Goal: Task Accomplishment & Management: Manage account settings

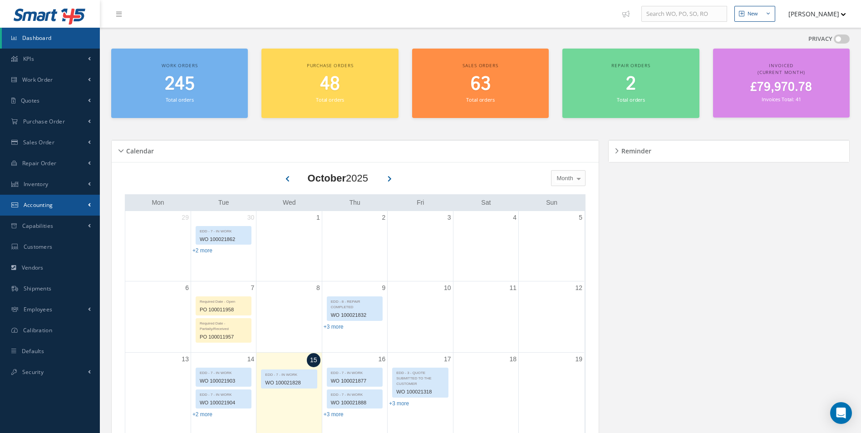
click at [72, 200] on link "Accounting" at bounding box center [50, 205] width 100 height 21
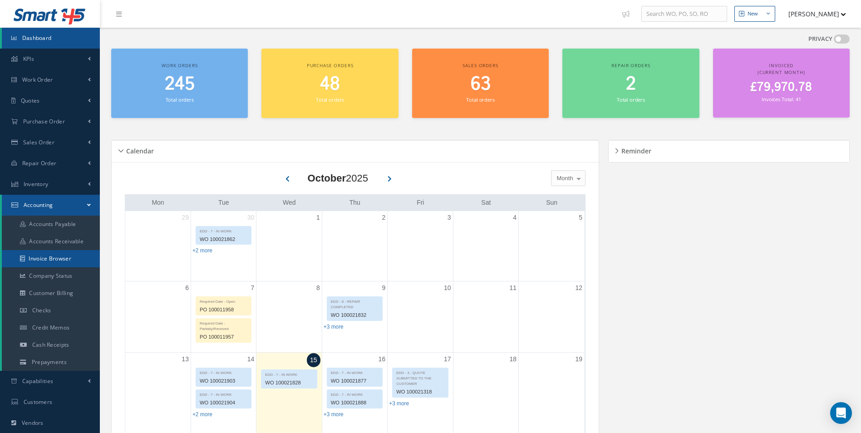
click at [55, 259] on link "Invoice Browser" at bounding box center [51, 258] width 98 height 17
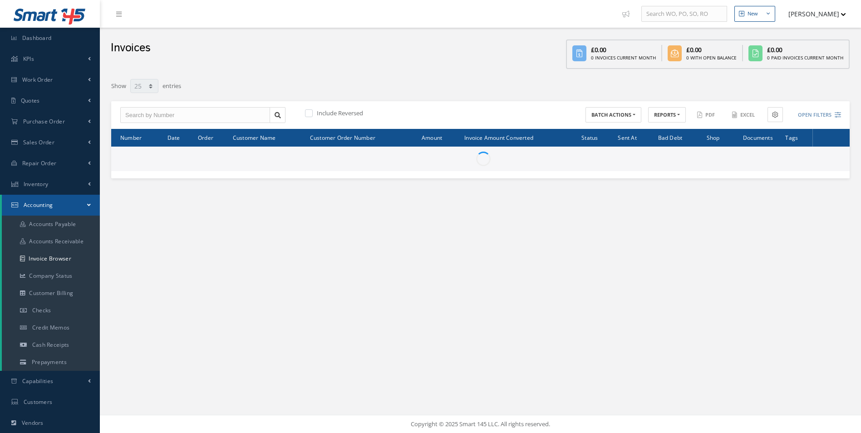
select select "25"
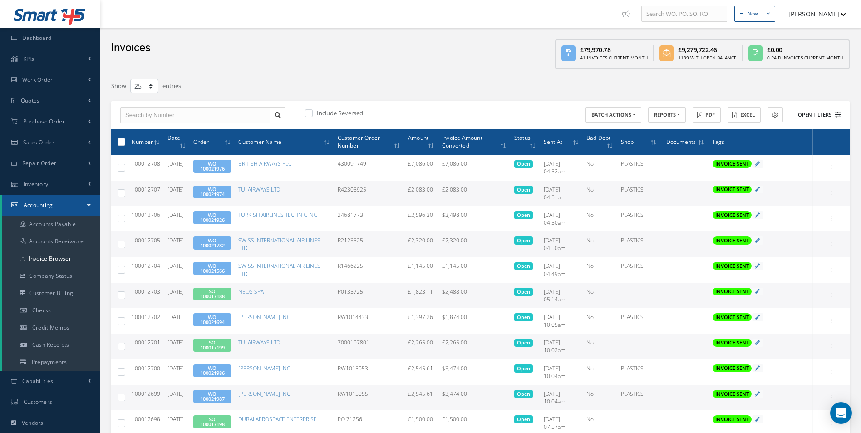
click at [830, 113] on button "Open Filters" at bounding box center [815, 115] width 51 height 15
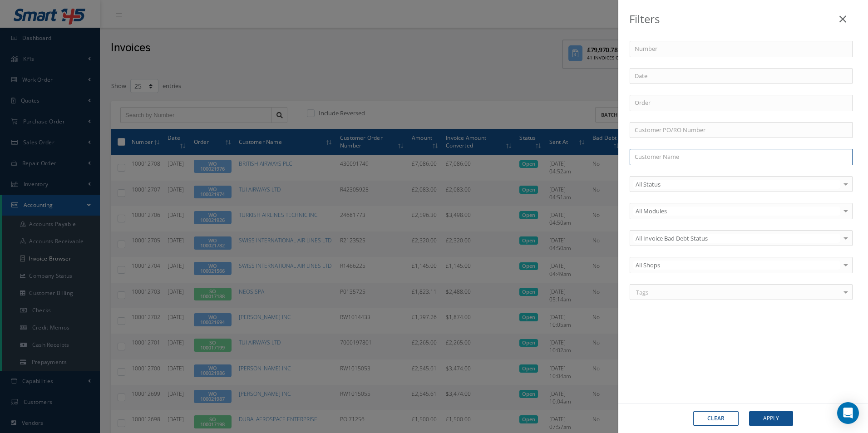
click at [671, 158] on input "text" at bounding box center [741, 157] width 223 height 16
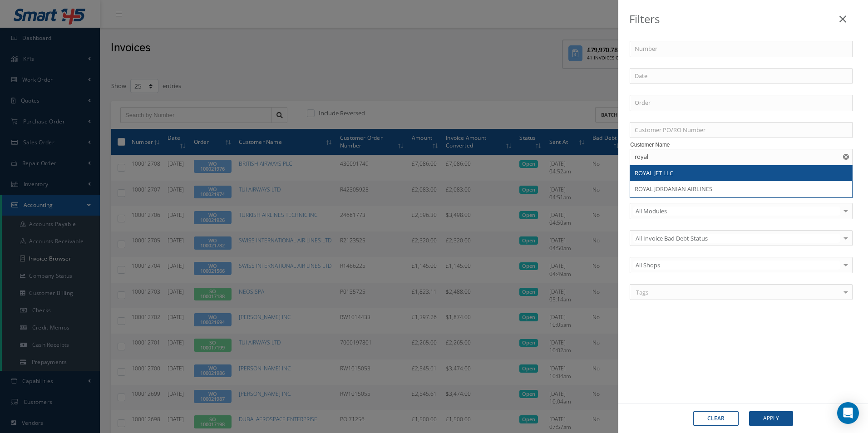
click at [662, 172] on span "ROYAL JET LLC" at bounding box center [654, 173] width 39 height 8
type input "ROYAL JET LLC"
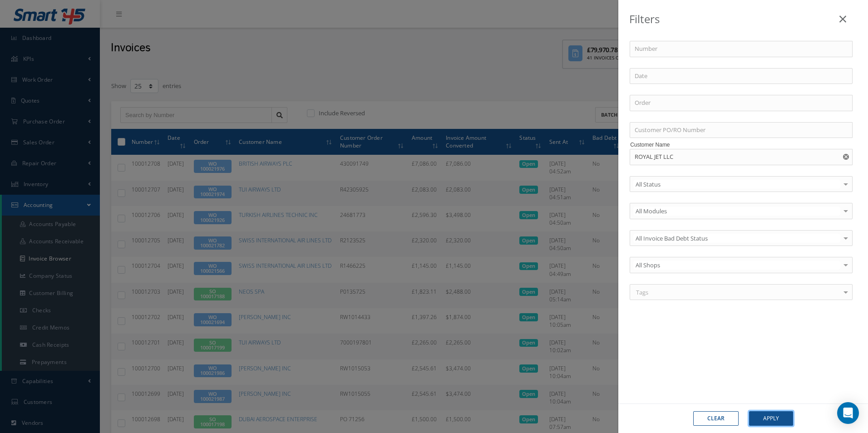
click at [773, 420] on button "Apply" at bounding box center [771, 418] width 44 height 15
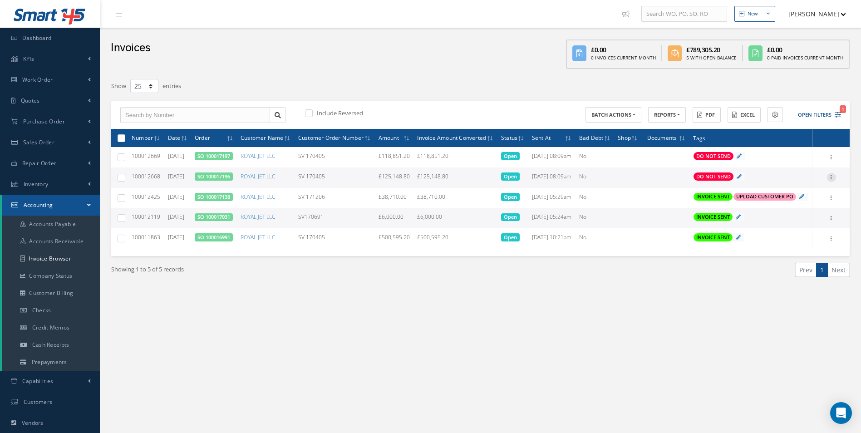
click at [831, 180] on icon at bounding box center [831, 176] width 9 height 7
click at [229, 180] on link "SO 100017196" at bounding box center [214, 176] width 33 height 7
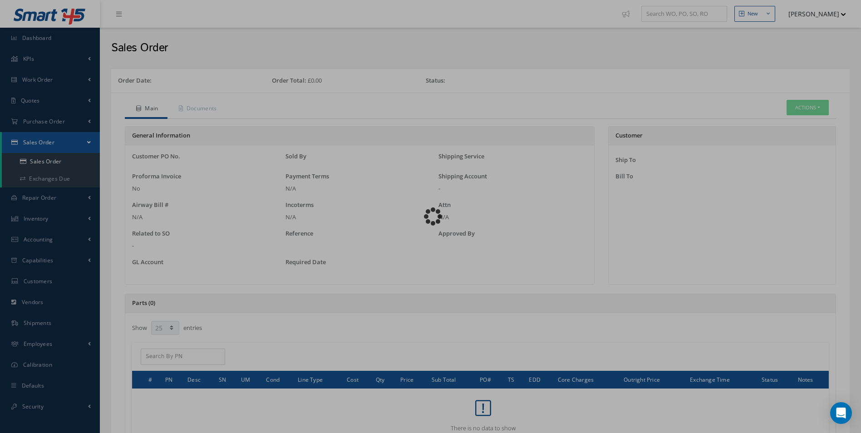
select select "25"
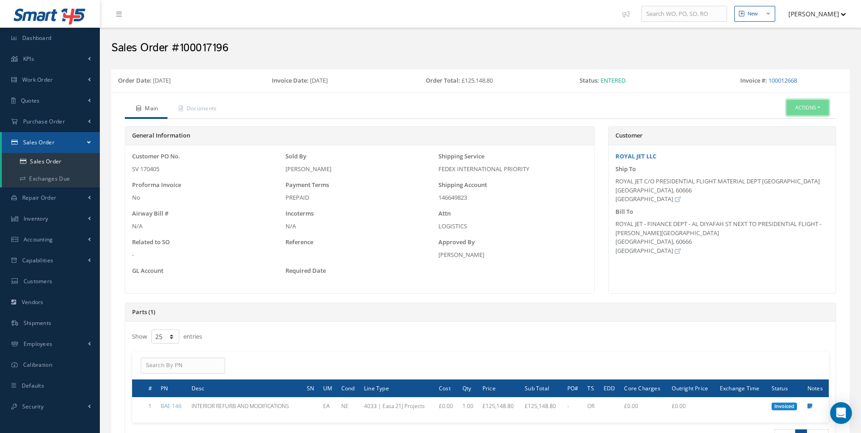
click at [823, 106] on button "Actions" at bounding box center [808, 108] width 42 height 16
click at [802, 122] on link "Reverse Sales Order" at bounding box center [794, 124] width 73 height 12
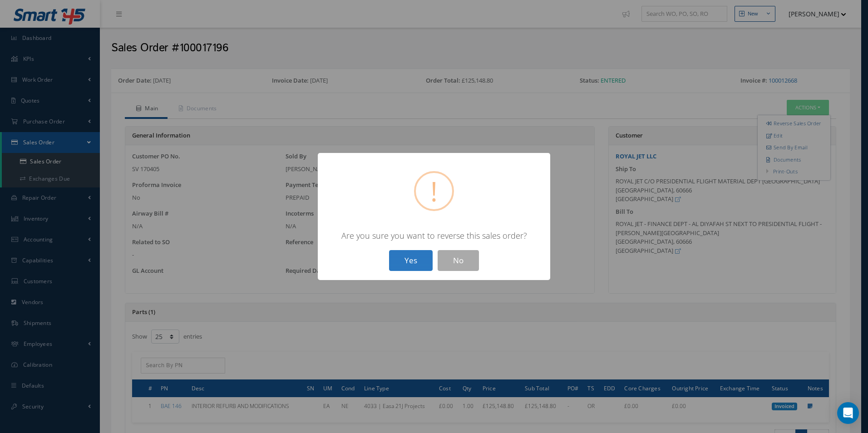
click at [410, 259] on button "Yes" at bounding box center [411, 260] width 44 height 21
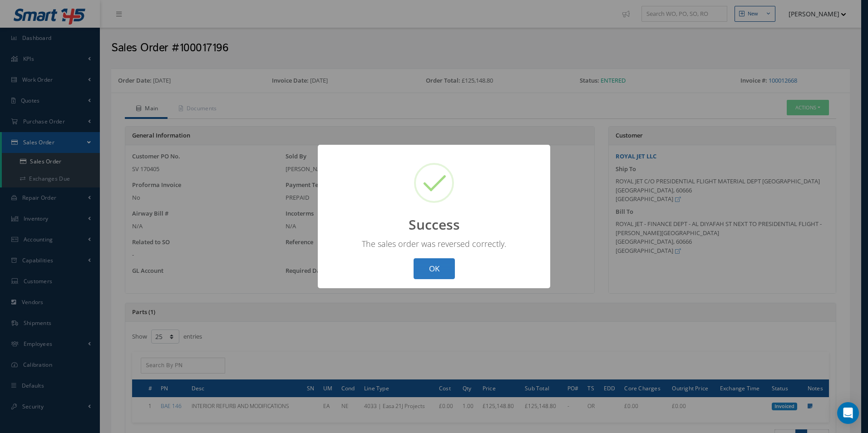
click at [447, 268] on button "OK" at bounding box center [434, 268] width 41 height 21
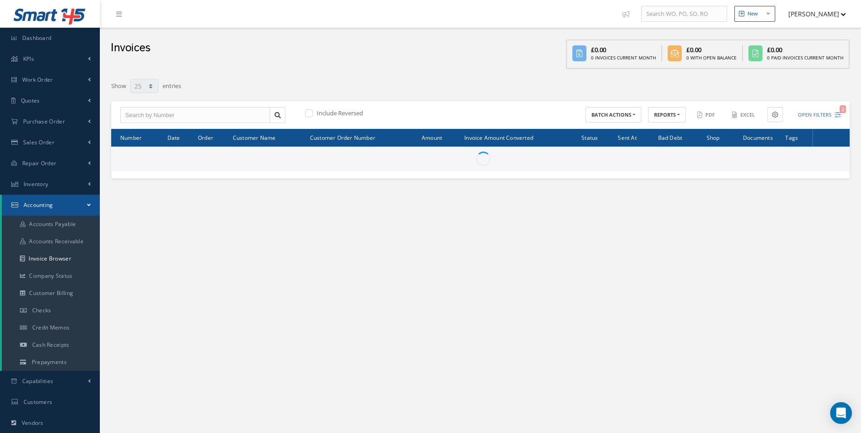
select select "25"
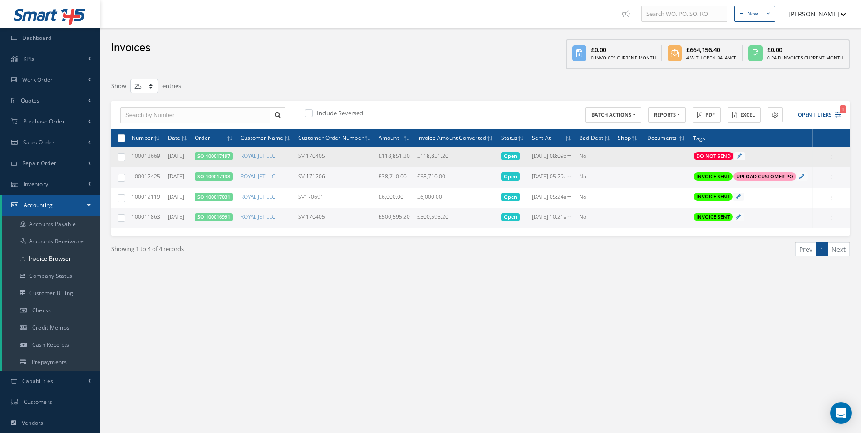
click at [219, 159] on link "SO 100017197" at bounding box center [214, 156] width 33 height 7
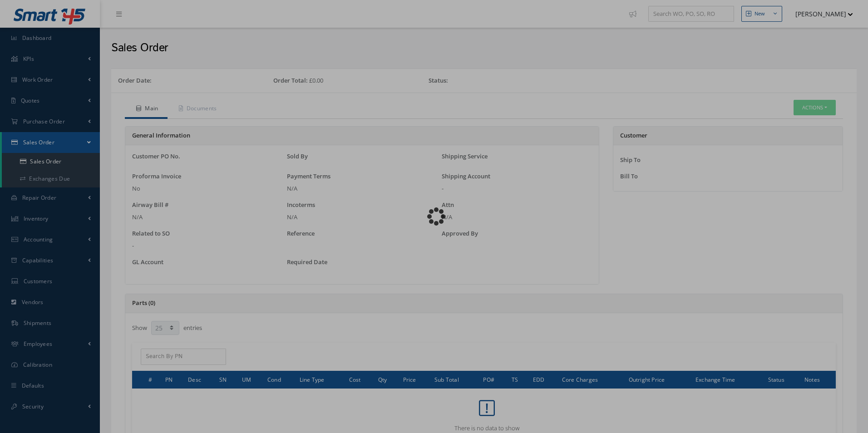
select select "25"
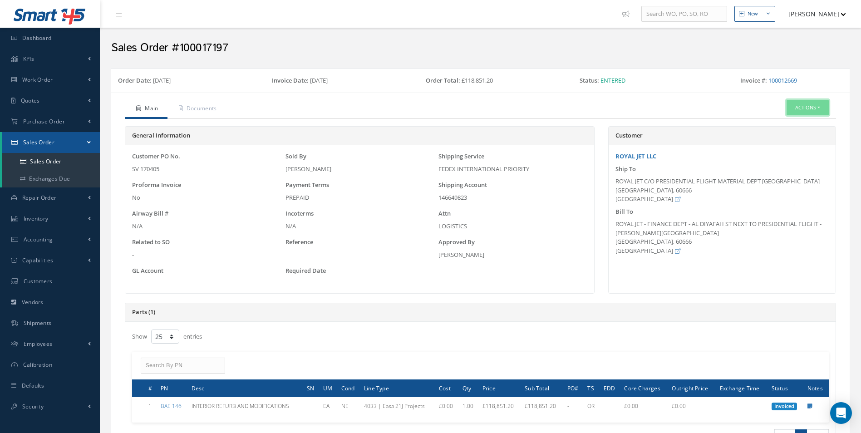
click at [818, 109] on button "Actions" at bounding box center [808, 108] width 42 height 16
click at [787, 123] on link "Reverse Sales Order" at bounding box center [794, 124] width 73 height 12
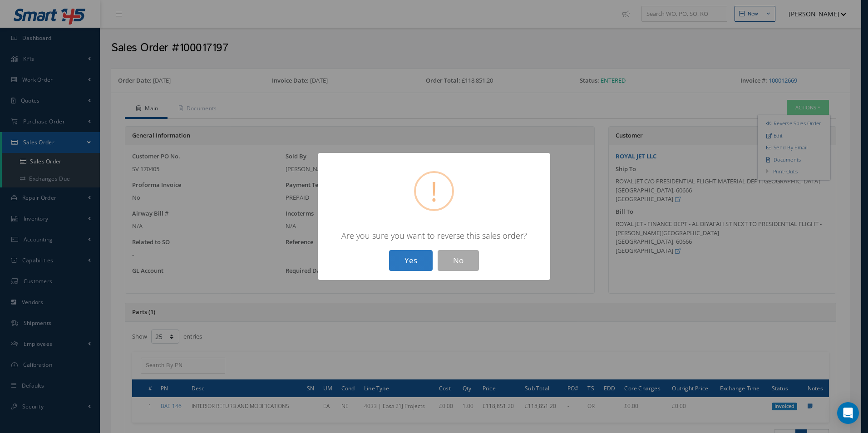
click at [411, 264] on button "Yes" at bounding box center [411, 260] width 44 height 21
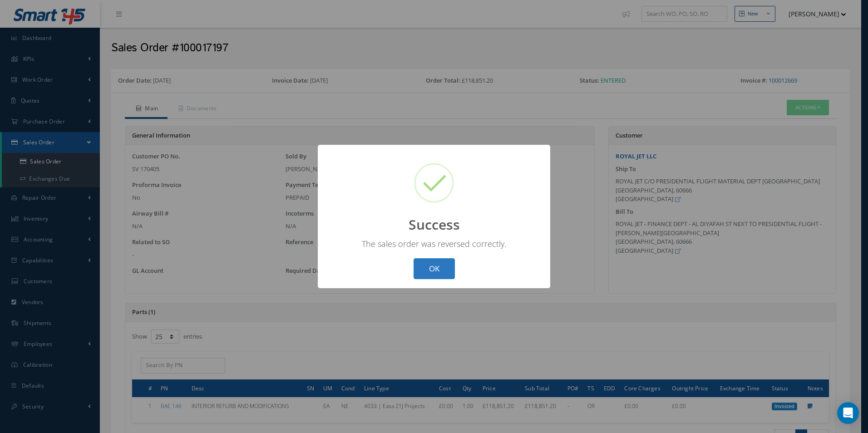
click at [424, 272] on button "OK" at bounding box center [434, 268] width 41 height 21
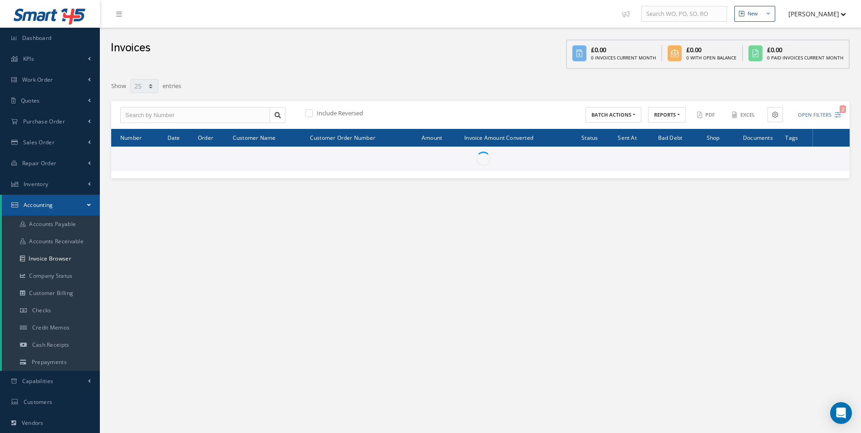
select select "25"
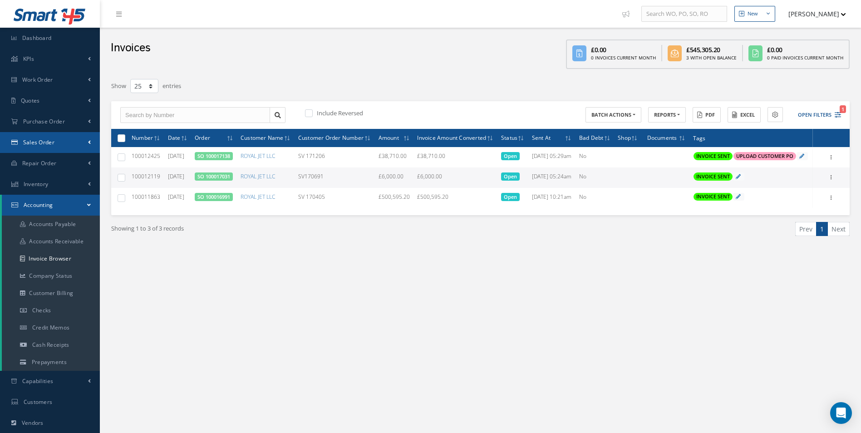
click at [74, 137] on link "Sales Order" at bounding box center [50, 142] width 100 height 21
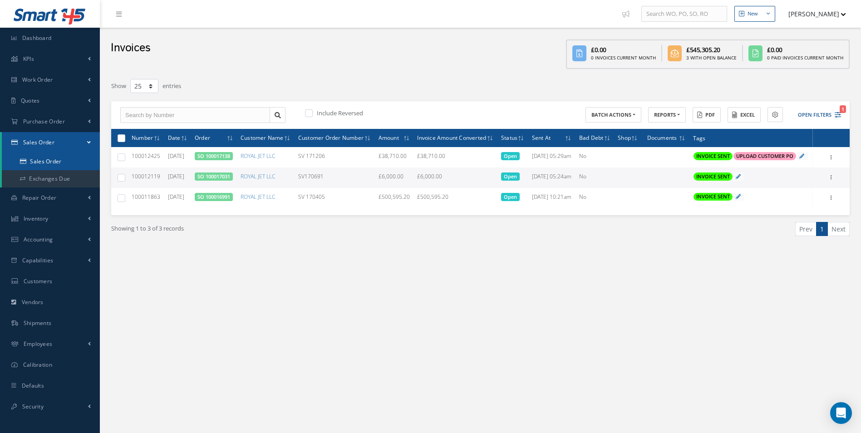
click at [56, 161] on link "Sales Order" at bounding box center [51, 161] width 98 height 17
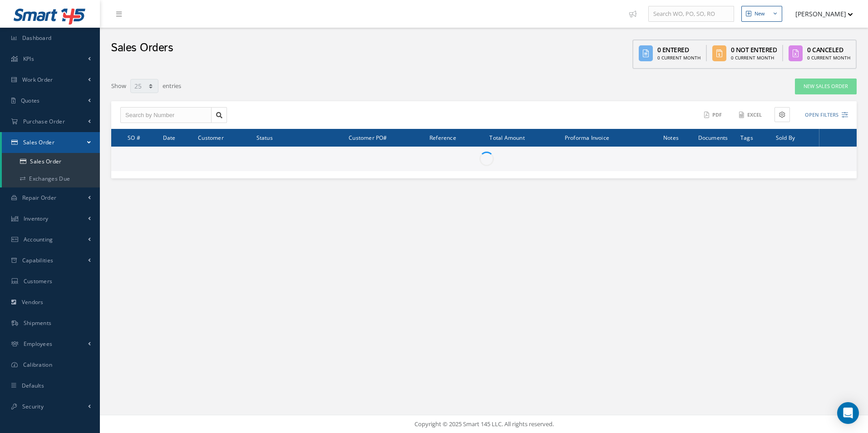
select select "25"
